Goal: Information Seeking & Learning: Find specific fact

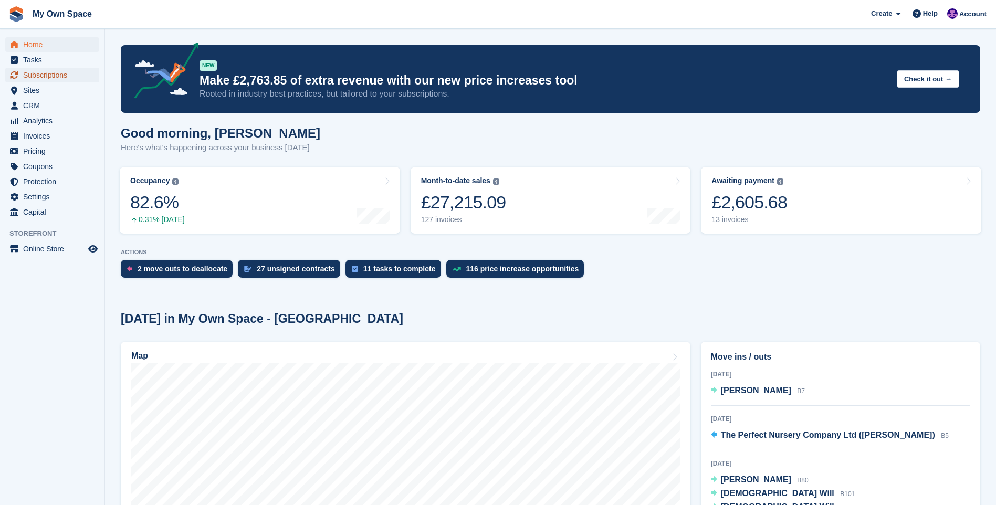
click at [51, 71] on span "Subscriptions" at bounding box center [54, 75] width 63 height 15
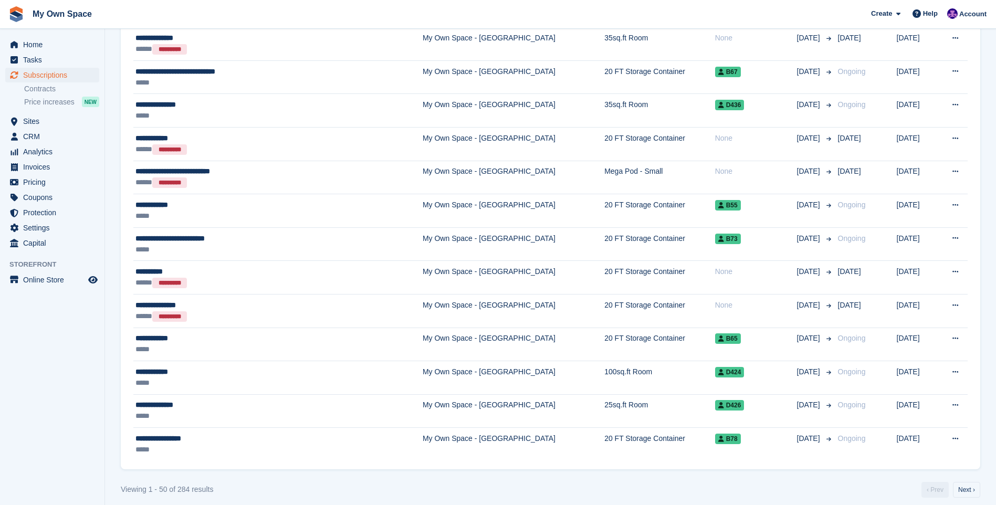
scroll to position [1508, 0]
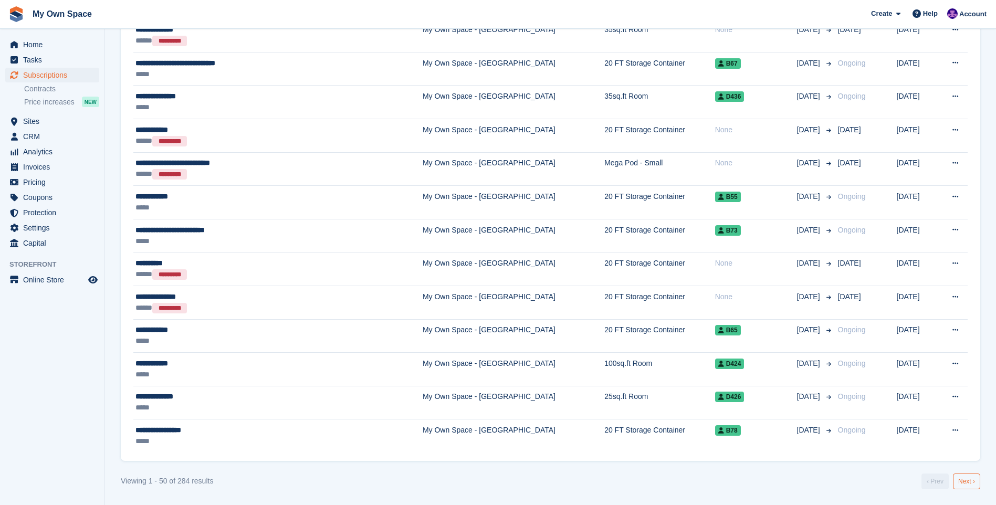
click at [967, 484] on link "Next ›" at bounding box center [966, 482] width 27 height 16
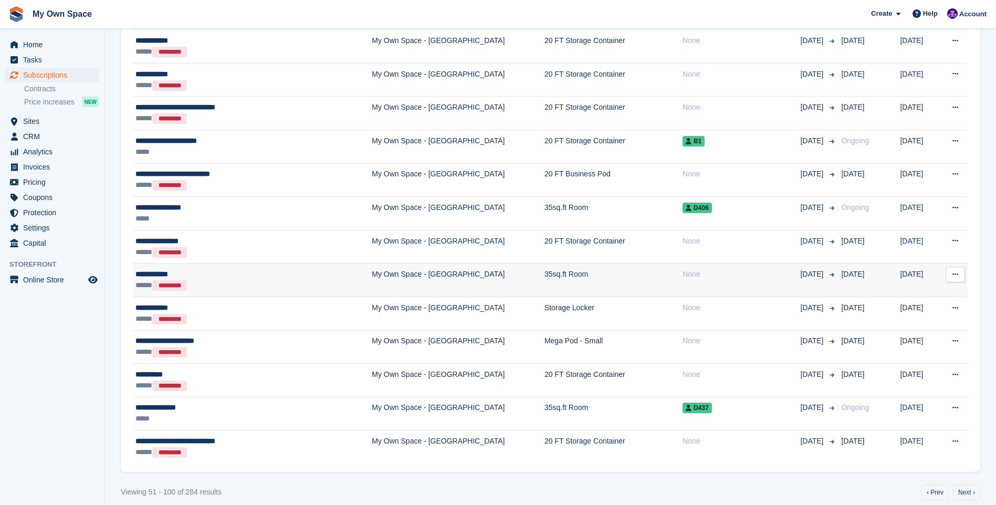
scroll to position [1508, 0]
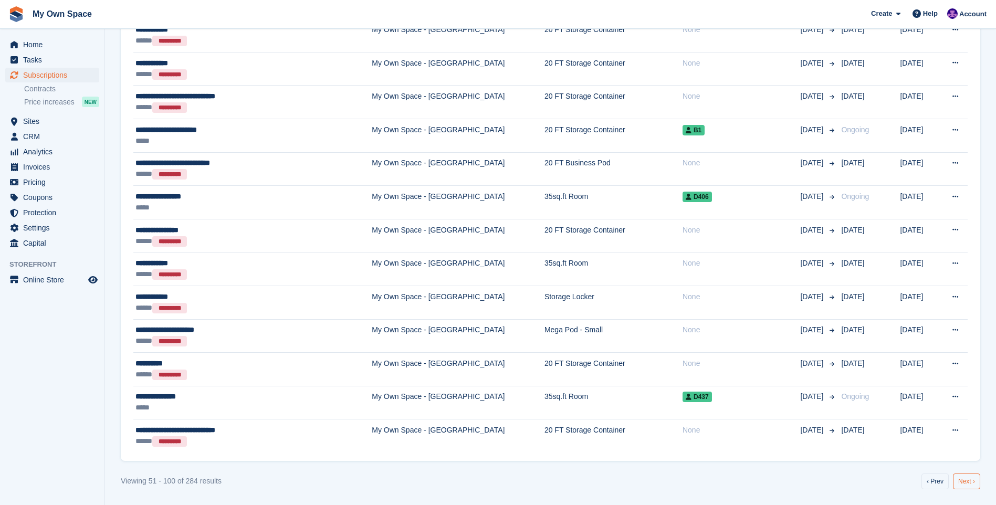
click at [974, 479] on link "Next ›" at bounding box center [966, 482] width 27 height 16
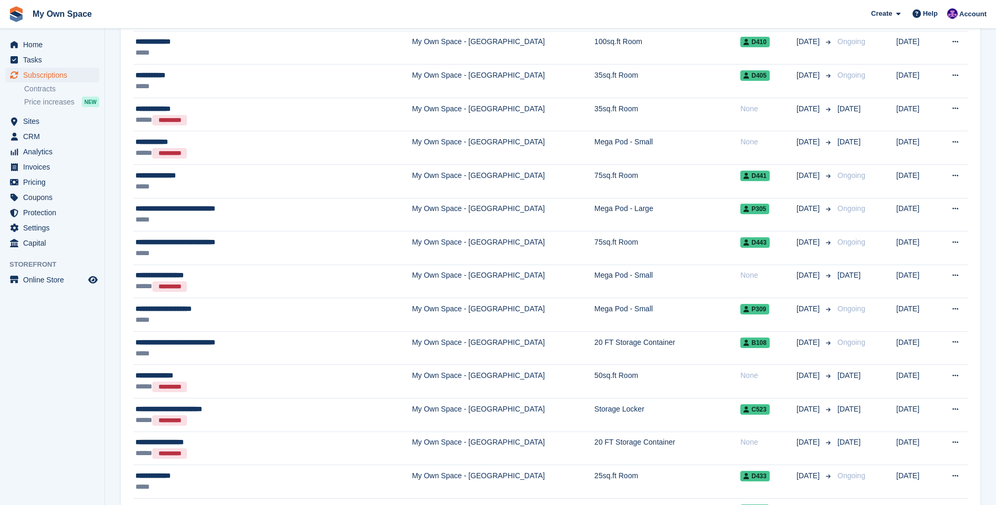
scroll to position [510, 0]
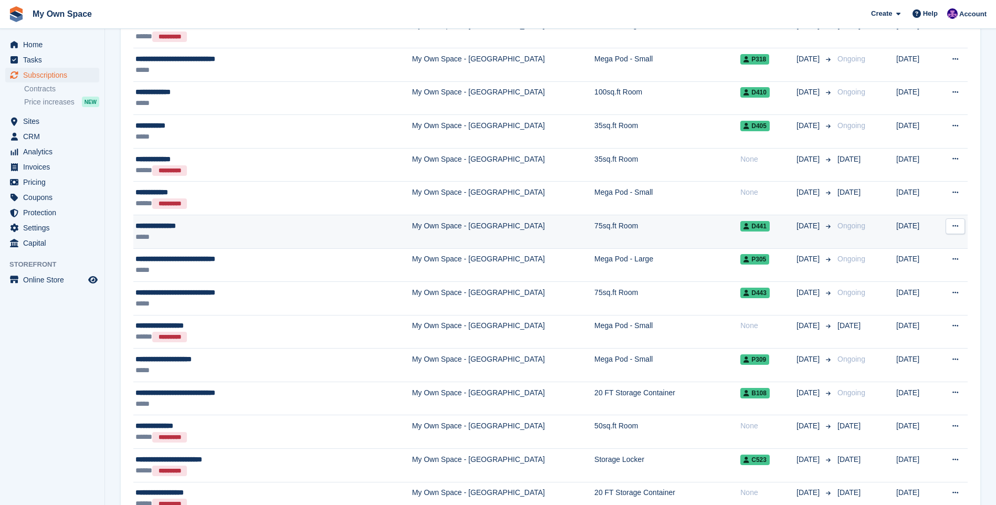
click at [172, 224] on div "**********" at bounding box center [235, 226] width 201 height 11
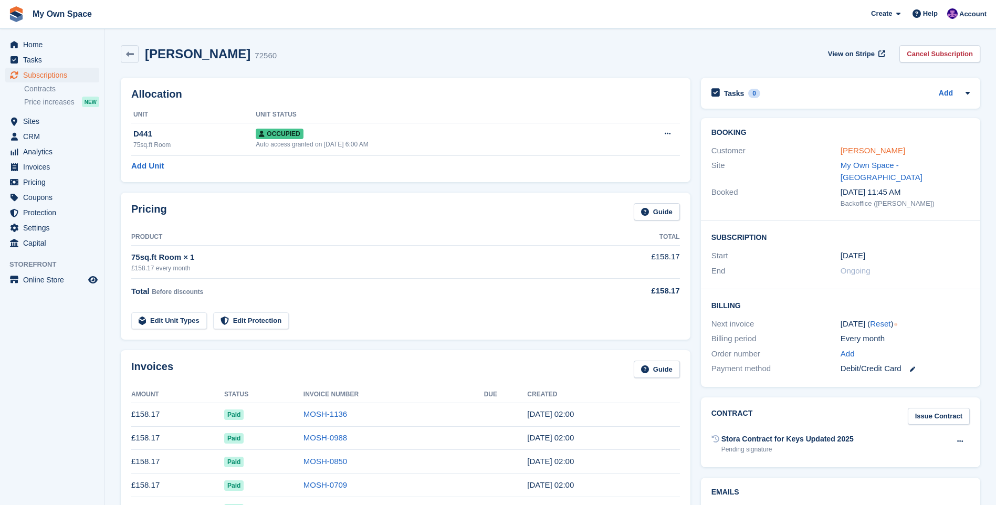
click at [879, 147] on link "Laurentin Filip" at bounding box center [873, 150] width 65 height 9
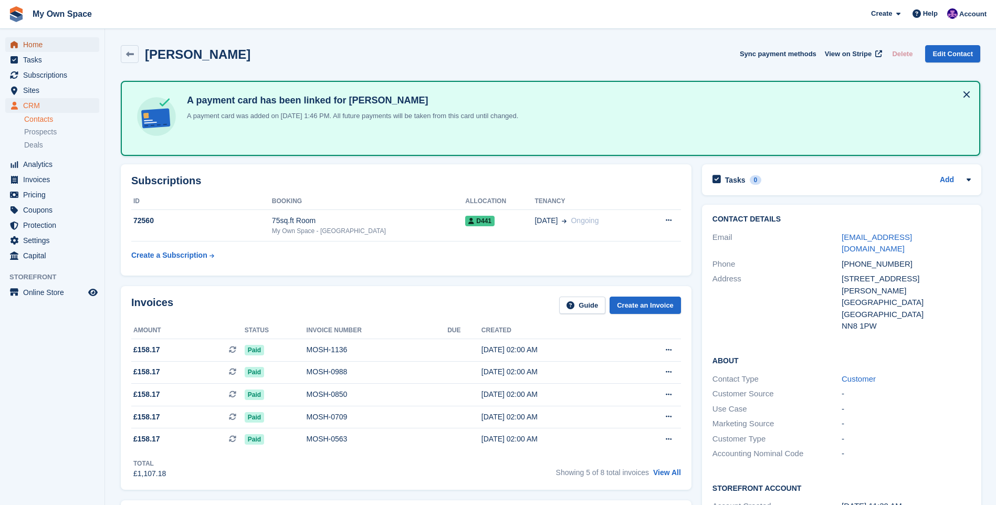
click at [48, 39] on span "Home" at bounding box center [54, 44] width 63 height 15
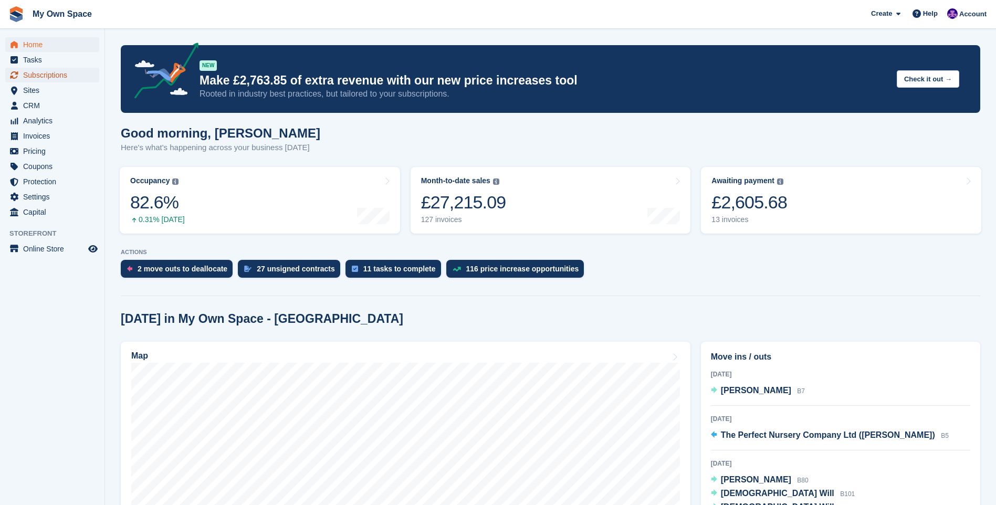
click at [79, 81] on span "Subscriptions" at bounding box center [54, 75] width 63 height 15
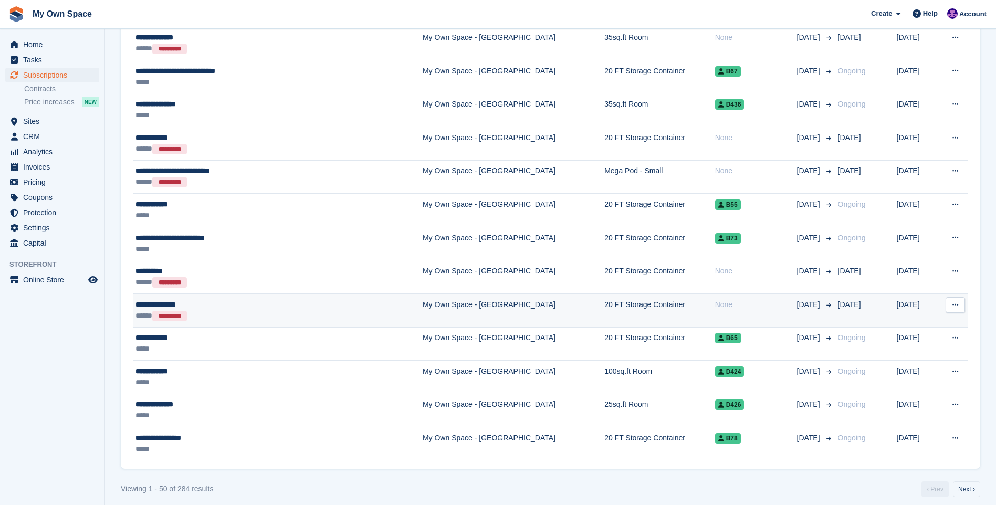
scroll to position [1508, 0]
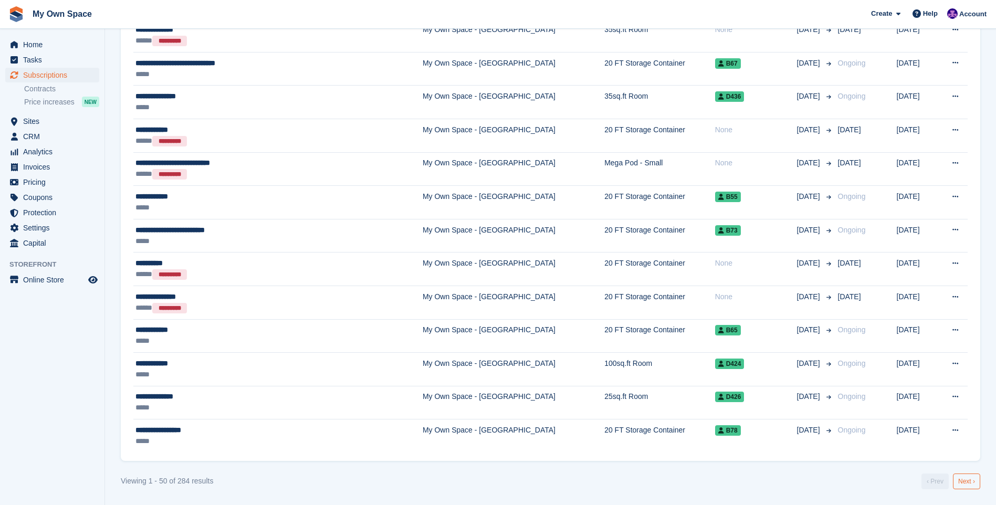
click at [953, 487] on link "Next ›" at bounding box center [966, 482] width 27 height 16
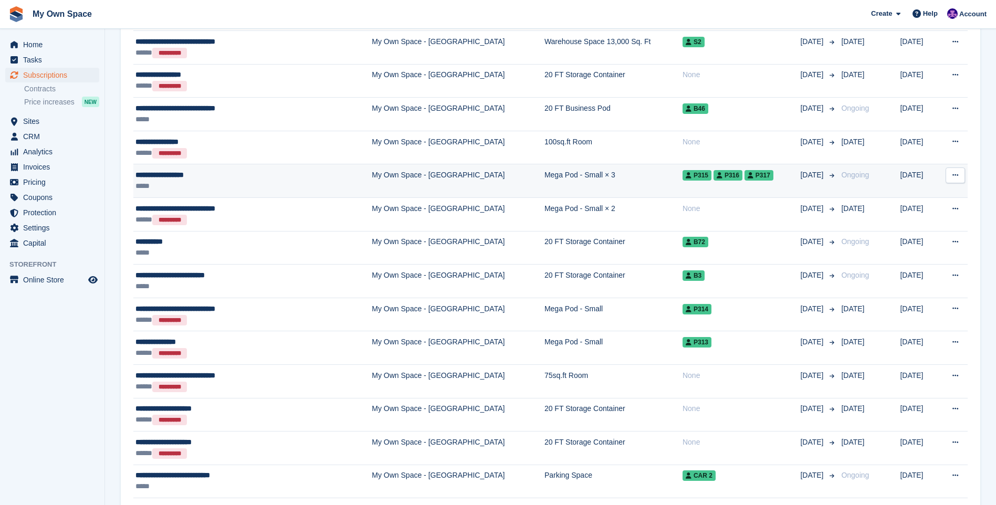
scroll to position [353, 0]
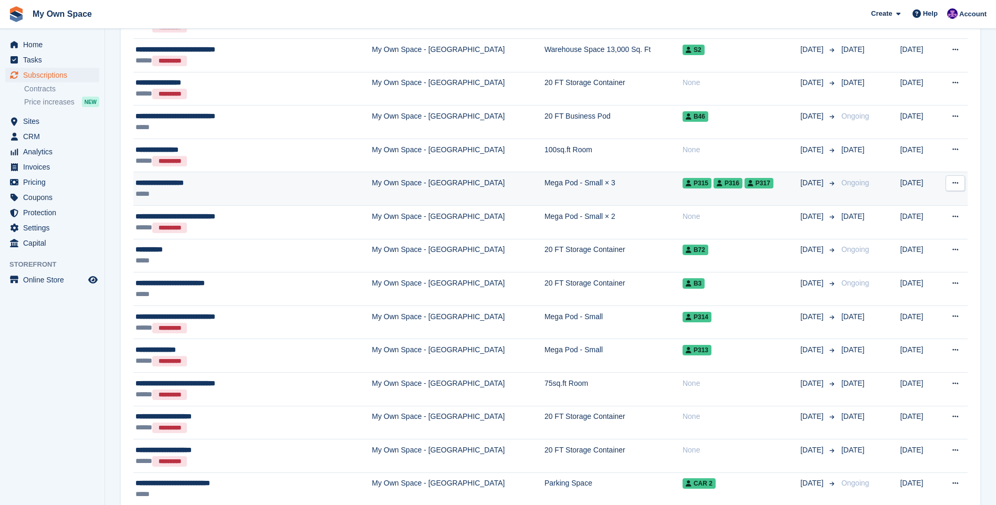
click at [173, 182] on div "**********" at bounding box center [226, 182] width 182 height 11
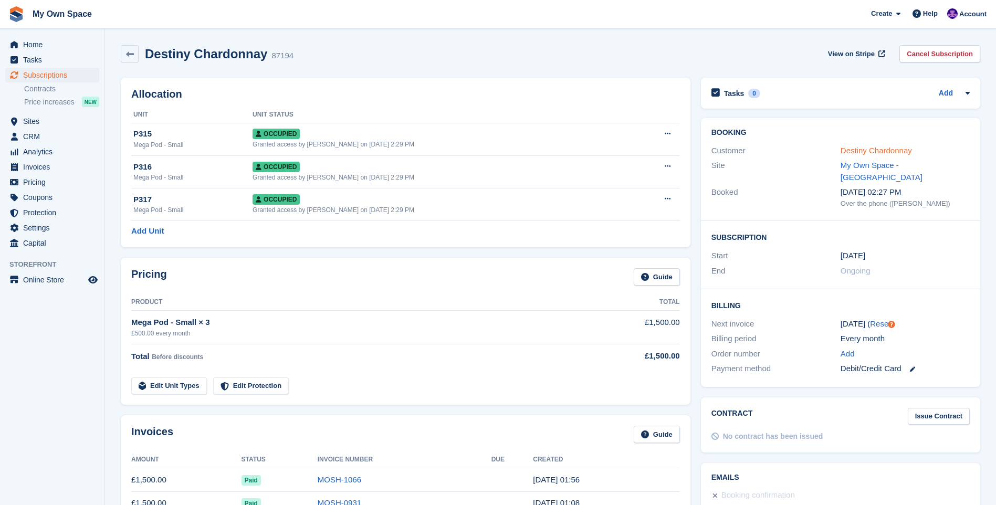
click at [893, 150] on link "Destiny Chardonnay" at bounding box center [876, 150] width 71 height 9
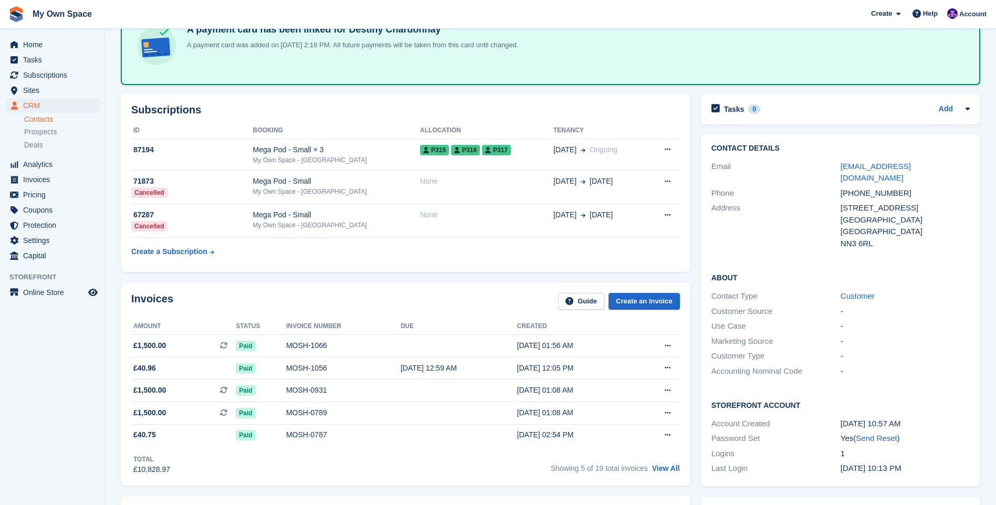
scroll to position [53, 0]
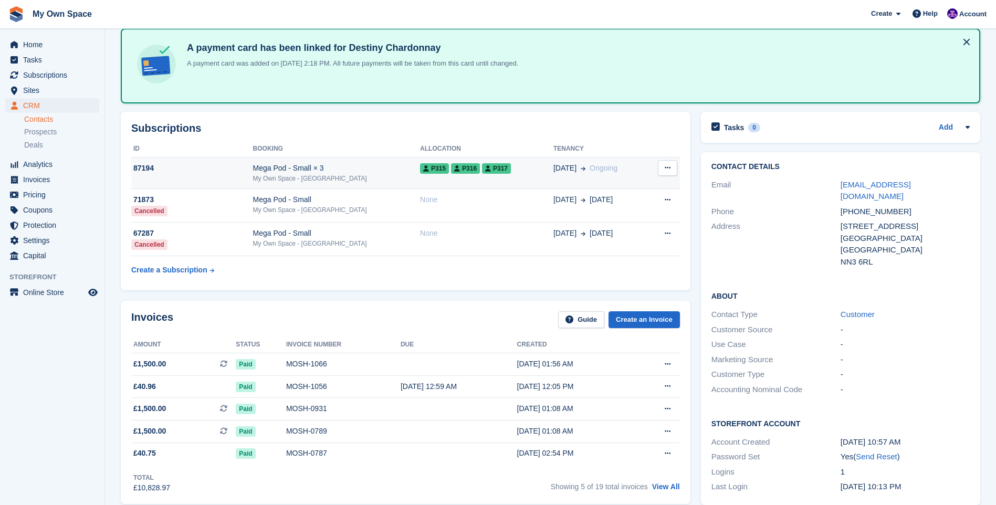
click at [420, 168] on span "P315" at bounding box center [434, 168] width 29 height 11
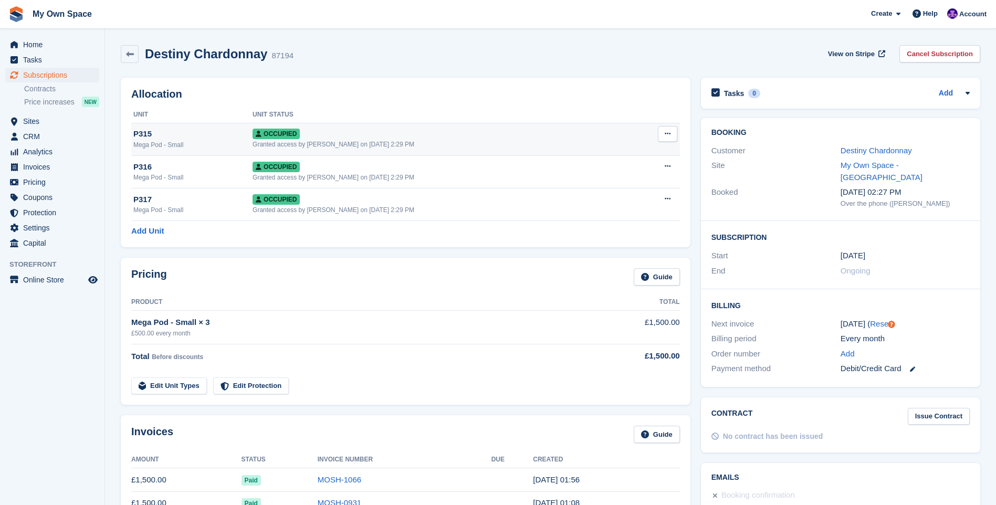
click at [144, 142] on div "Mega Pod - Small" at bounding box center [192, 144] width 119 height 9
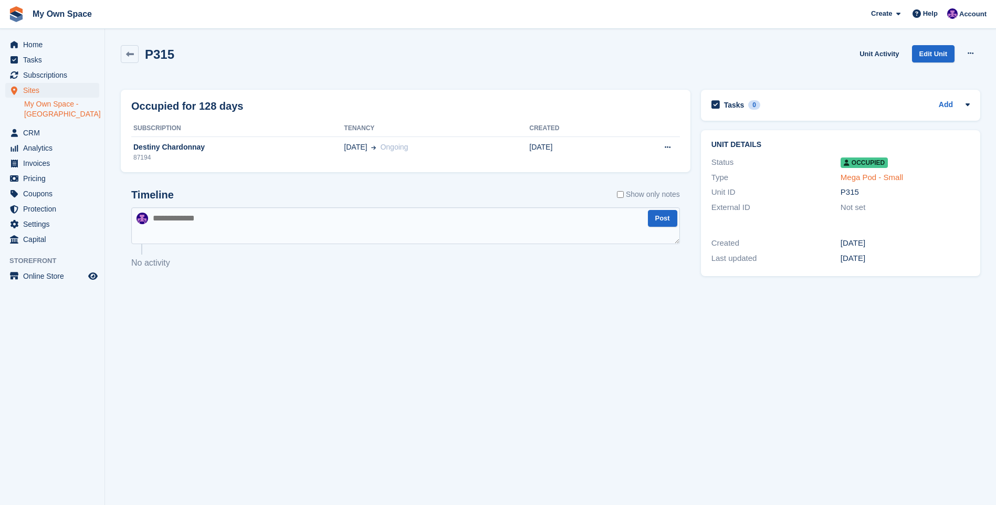
click at [852, 174] on link "Mega Pod - Small" at bounding box center [872, 177] width 62 height 9
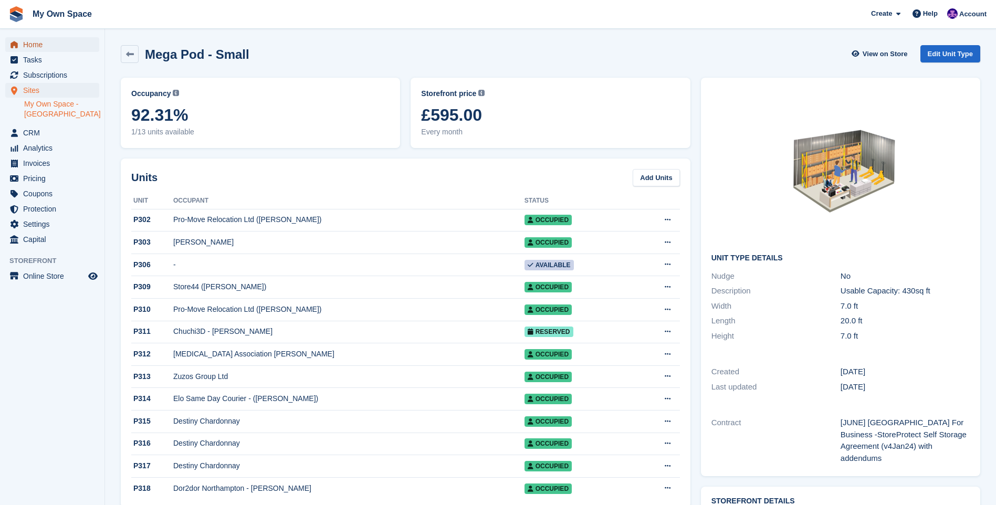
click at [40, 48] on span "Home" at bounding box center [54, 44] width 63 height 15
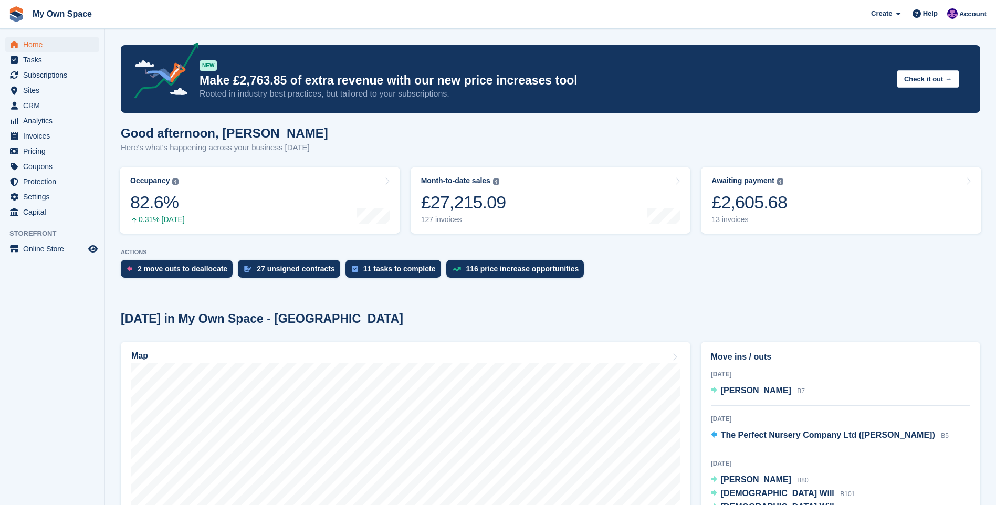
click at [75, 320] on aside "Home Tasks Subscriptions Subscriptions Subscriptions Contracts Price increases …" at bounding box center [52, 255] width 105 height 453
click at [762, 389] on span "Susan Henderson" at bounding box center [756, 390] width 70 height 9
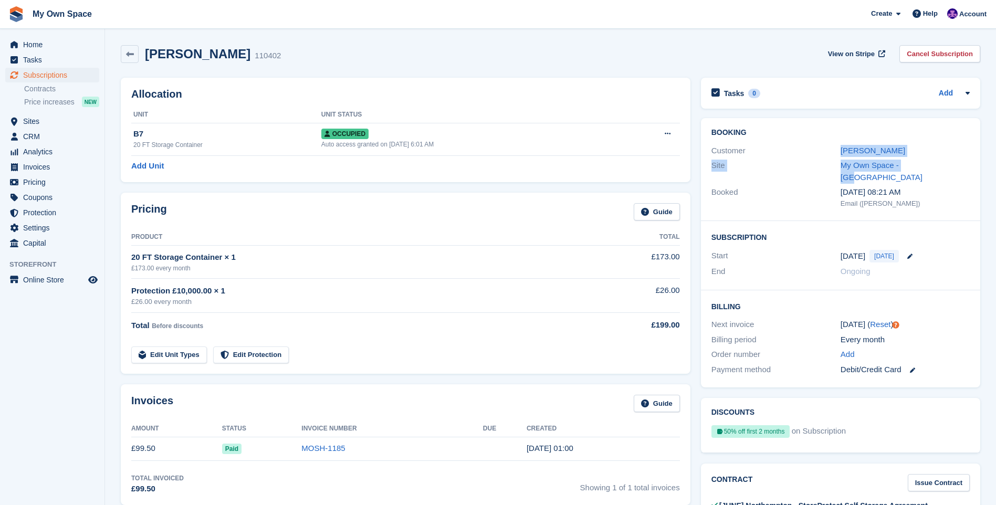
drag, startPoint x: 847, startPoint y: 153, endPoint x: 913, endPoint y: 155, distance: 66.7
click at [913, 155] on div "Customer Susan Henderson" at bounding box center [841, 150] width 258 height 15
drag, startPoint x: 913, startPoint y: 155, endPoint x: 914, endPoint y: 145, distance: 10.0
click at [914, 145] on div "[PERSON_NAME]" at bounding box center [905, 151] width 129 height 12
click at [870, 146] on link "[PERSON_NAME]" at bounding box center [873, 150] width 65 height 9
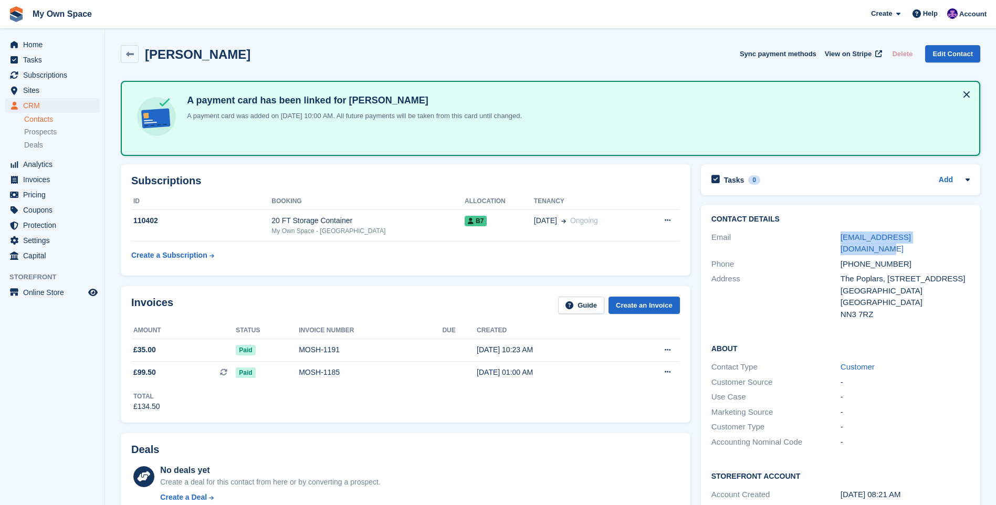
drag, startPoint x: 828, startPoint y: 237, endPoint x: 944, endPoint y: 239, distance: 116.1
click at [944, 239] on div "Email info@thepoplarsmoulton.com" at bounding box center [841, 243] width 258 height 27
drag, startPoint x: 944, startPoint y: 239, endPoint x: 935, endPoint y: 235, distance: 10.3
copy div "info@thepoplarsmoulton.com"
click at [18, 45] on span "menu" at bounding box center [14, 44] width 13 height 13
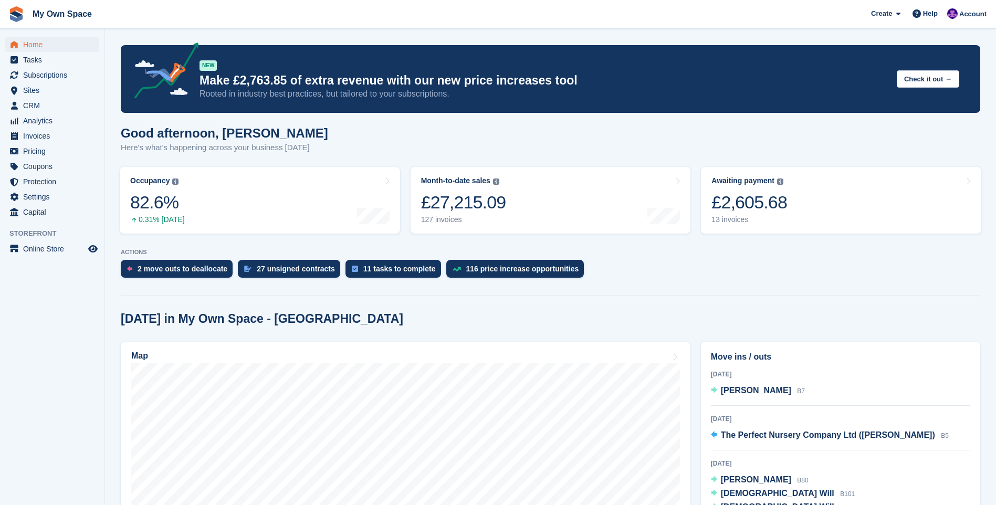
click at [70, 311] on aside "Home Tasks Subscriptions Subscriptions Subscriptions Contracts Price increases …" at bounding box center [52, 255] width 105 height 453
drag, startPoint x: 70, startPoint y: 311, endPoint x: 47, endPoint y: 342, distance: 38.6
drag, startPoint x: 47, startPoint y: 342, endPoint x: 32, endPoint y: 395, distance: 55.5
click at [33, 395] on aside "Home Tasks Subscriptions Subscriptions Subscriptions Contracts Price increases …" at bounding box center [52, 255] width 105 height 453
click at [976, 13] on span "Account" at bounding box center [972, 14] width 27 height 11
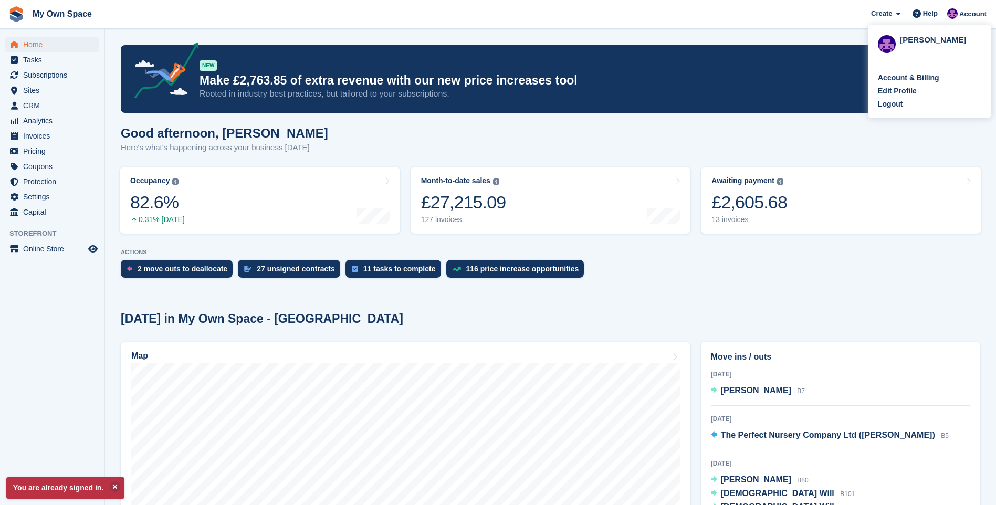
click at [912, 107] on div "Logout" at bounding box center [929, 104] width 103 height 11
